Goal: Task Accomplishment & Management: Manage account settings

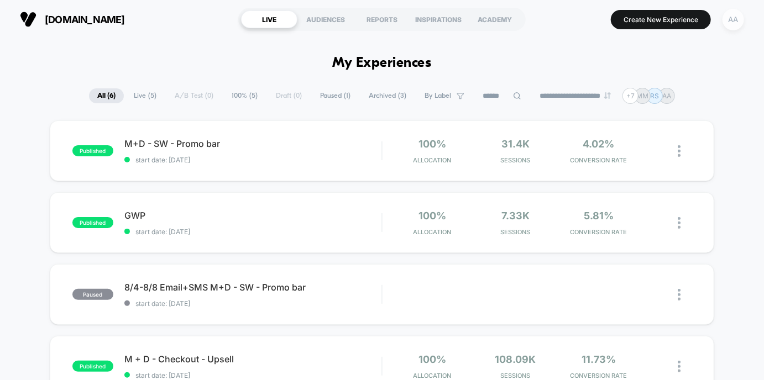
click at [729, 22] on div "AA" at bounding box center [733, 20] width 22 height 22
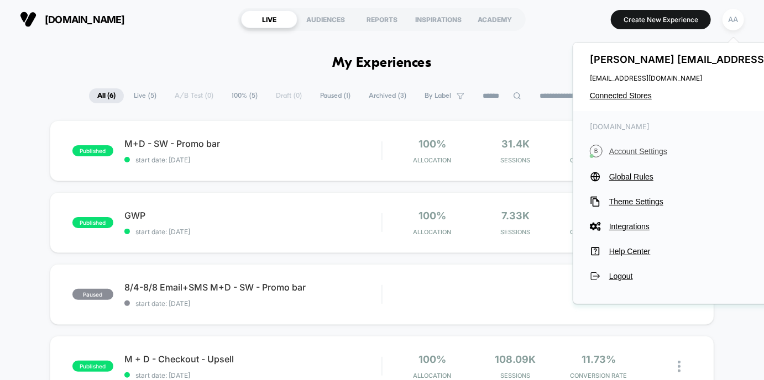
click at [643, 156] on span "Account Settings" at bounding box center [732, 151] width 246 height 9
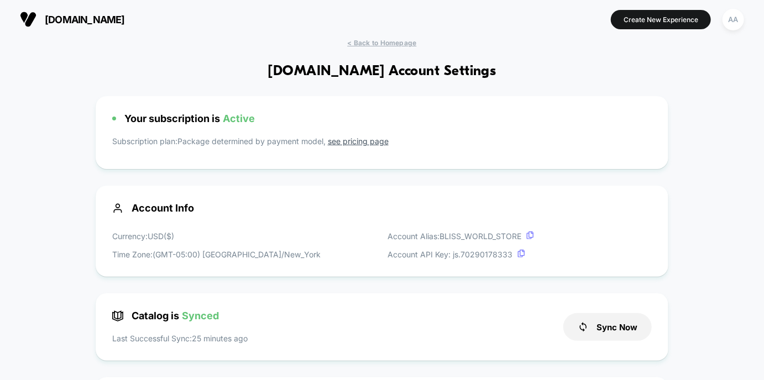
click at [753, 13] on div "[DOMAIN_NAME] Create New Experience AA" at bounding box center [382, 19] width 764 height 39
click at [729, 23] on div "AA" at bounding box center [733, 20] width 22 height 22
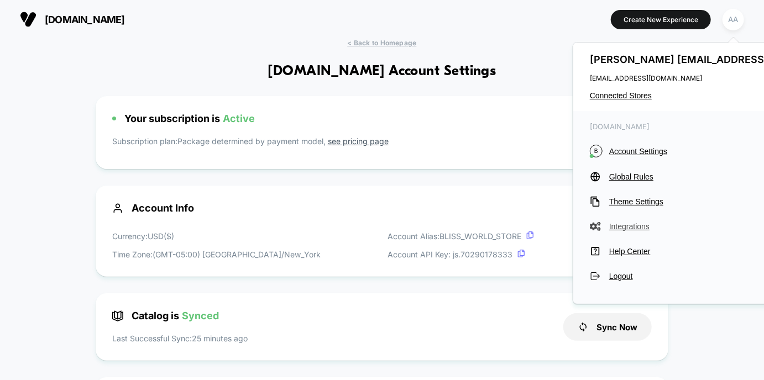
click at [628, 225] on span "Integrations" at bounding box center [732, 226] width 246 height 9
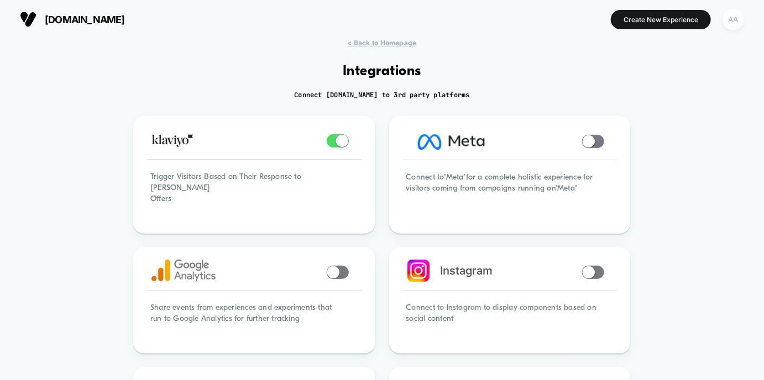
click at [738, 20] on div "AA" at bounding box center [733, 20] width 22 height 22
